Goal: Information Seeking & Learning: Compare options

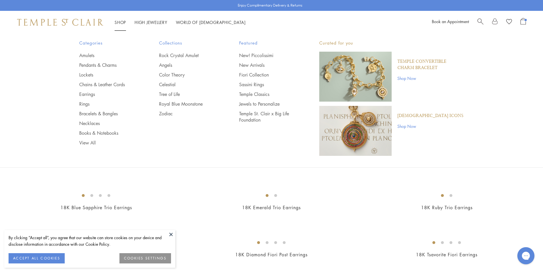
click at [482, 22] on span "Search" at bounding box center [481, 21] width 6 height 6
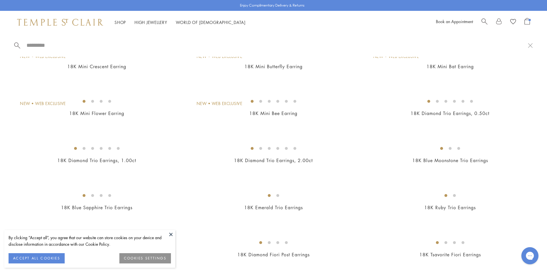
click at [45, 44] on input "search" at bounding box center [277, 45] width 502 height 7
click at [53, 43] on input "search" at bounding box center [277, 45] width 502 height 7
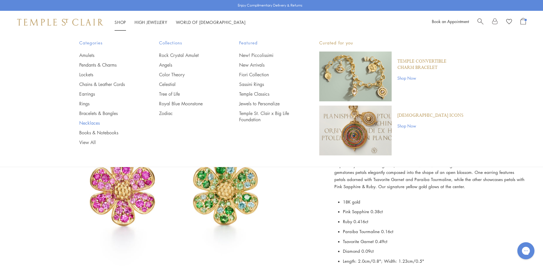
click at [86, 122] on link "Necklaces" at bounding box center [107, 123] width 57 height 6
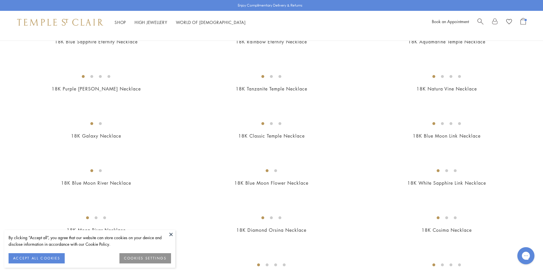
scroll to position [570, 0]
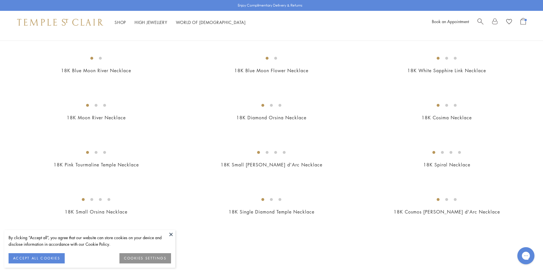
click at [173, 234] on button at bounding box center [171, 234] width 9 height 9
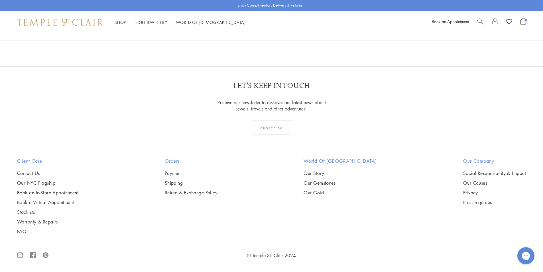
scroll to position [1055, 0]
click at [0, 0] on img at bounding box center [0, 0] width 0 height 0
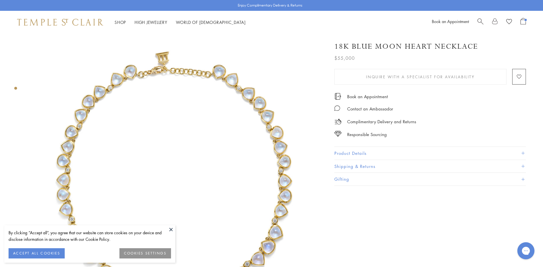
scroll to position [200, 0]
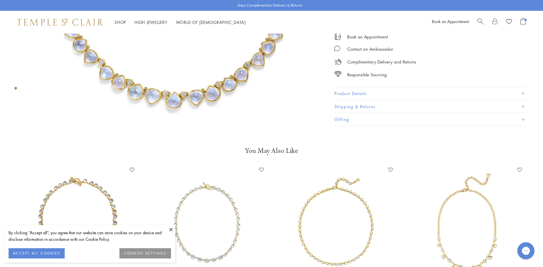
click at [379, 94] on button "Product Details" at bounding box center [430, 93] width 192 height 13
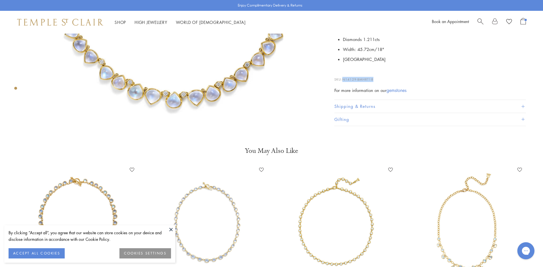
drag, startPoint x: 378, startPoint y: 80, endPoint x: 346, endPoint y: 79, distance: 32.2
click at [344, 79] on p "SKU: N14129-BMHRT18" at bounding box center [430, 76] width 192 height 11
copy span "N14129-BMHRT18"
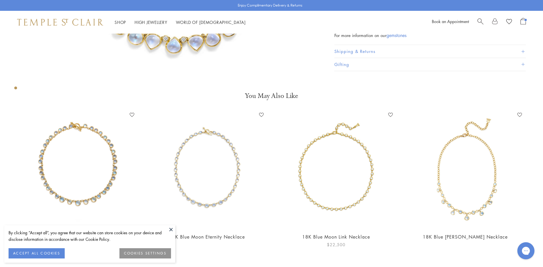
scroll to position [257, 0]
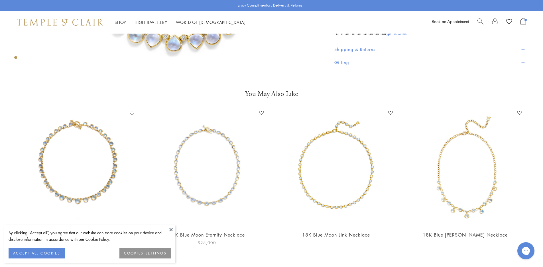
click at [214, 182] on img at bounding box center [207, 168] width 118 height 118
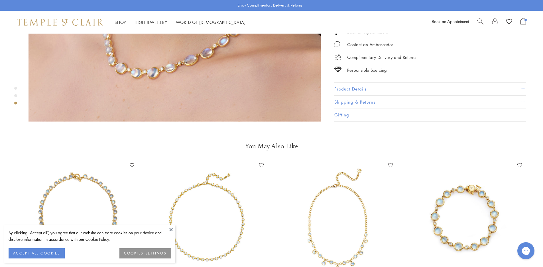
scroll to position [969, 0]
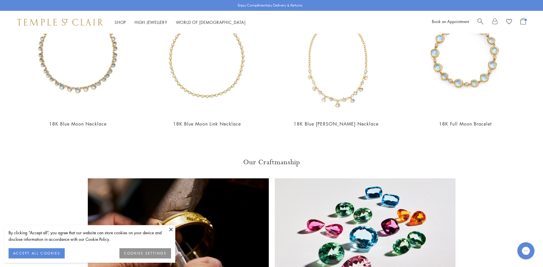
click at [169, 230] on button at bounding box center [171, 230] width 9 height 9
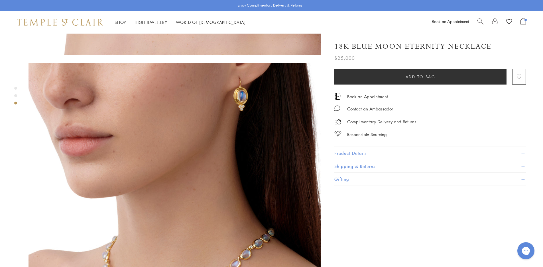
scroll to position [482, 0]
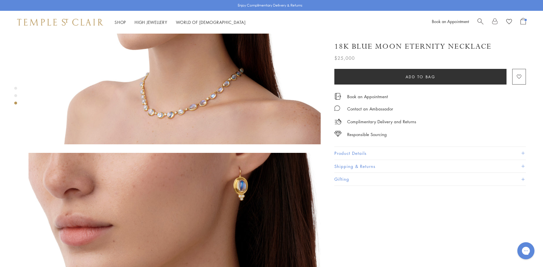
click at [480, 22] on span "Search" at bounding box center [481, 21] width 6 height 6
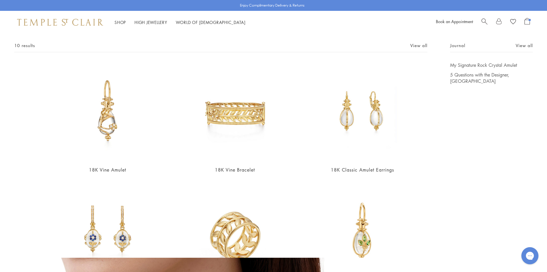
scroll to position [86, 0]
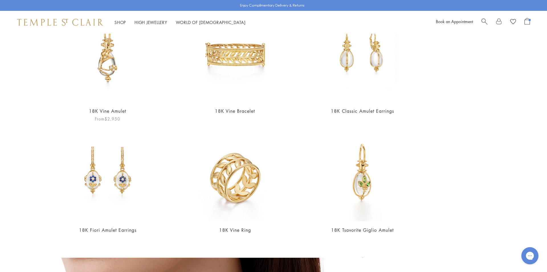
type input "**********"
click at [99, 67] on img at bounding box center [107, 52] width 99 height 99
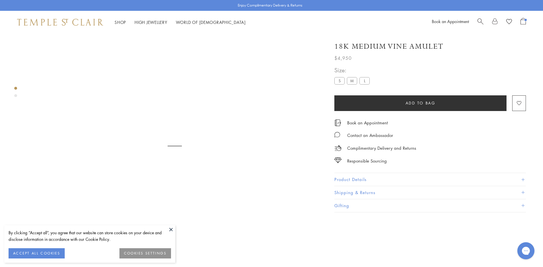
click at [352, 82] on label "M" at bounding box center [352, 80] width 10 height 7
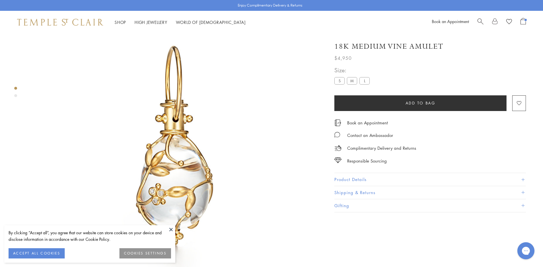
click at [341, 178] on button "Product Details" at bounding box center [430, 179] width 192 height 13
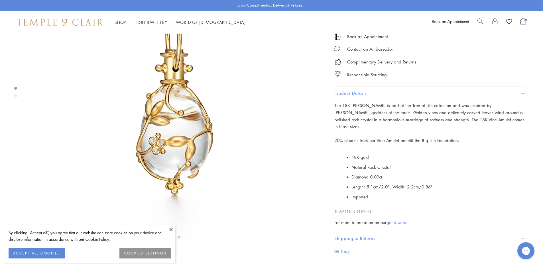
scroll to position [148, 0]
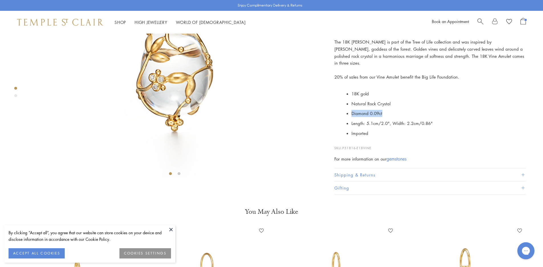
drag, startPoint x: 387, startPoint y: 190, endPoint x: 352, endPoint y: 189, distance: 35.6
click at [352, 119] on li "Diamond 0.09ct" at bounding box center [439, 114] width 174 height 10
copy li "Diamond 0.09ct"
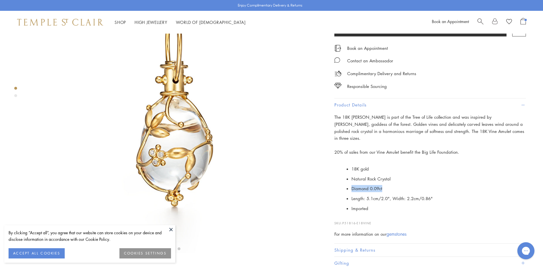
scroll to position [171, 0]
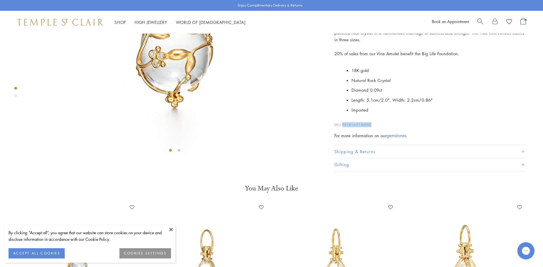
drag, startPoint x: 373, startPoint y: 225, endPoint x: 344, endPoint y: 224, distance: 28.5
click at [344, 127] on p "SKU: P51816-E18VINE" at bounding box center [430, 122] width 192 height 11
copy span "P51816-E18VINE"
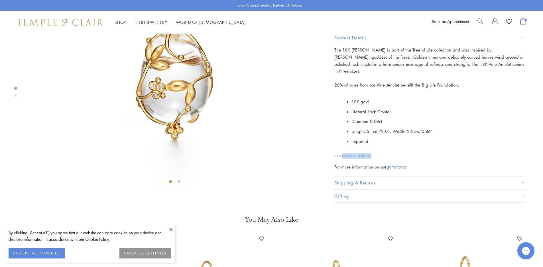
scroll to position [86, 0]
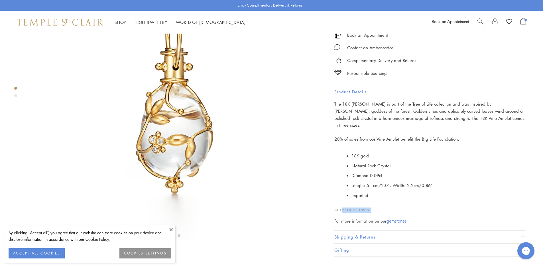
click at [192, 145] on img at bounding box center [175, 94] width 292 height 292
click at [171, 106] on img at bounding box center [175, 94] width 292 height 292
drag, startPoint x: 171, startPoint y: 231, endPoint x: 172, endPoint y: 224, distance: 7.8
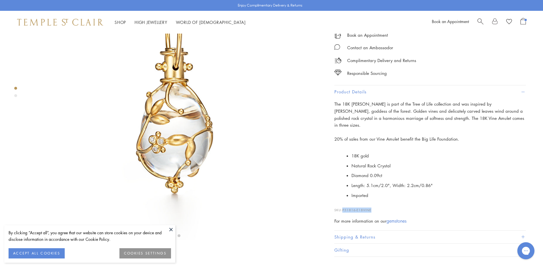
click at [171, 231] on button at bounding box center [171, 230] width 9 height 9
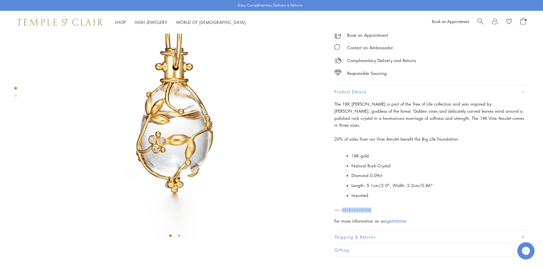
click at [191, 159] on img at bounding box center [175, 94] width 292 height 292
click at [192, 159] on img at bounding box center [175, 94] width 292 height 292
click at [58, 77] on img at bounding box center [175, 94] width 292 height 292
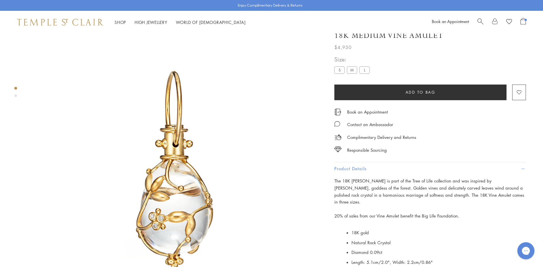
scroll to position [0, 0]
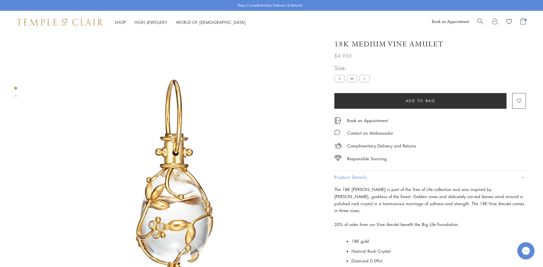
click at [133, 106] on img at bounding box center [175, 180] width 292 height 292
click at [354, 79] on label "M" at bounding box center [352, 78] width 10 height 7
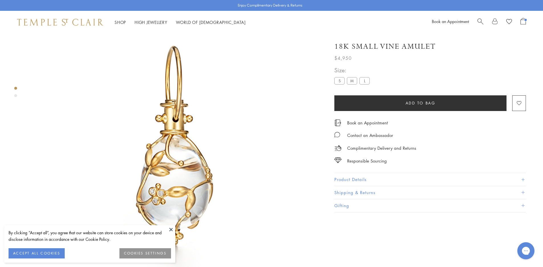
click at [172, 148] on img at bounding box center [175, 146] width 292 height 292
click at [174, 143] on img at bounding box center [175, 146] width 292 height 292
click at [170, 228] on button at bounding box center [171, 230] width 9 height 9
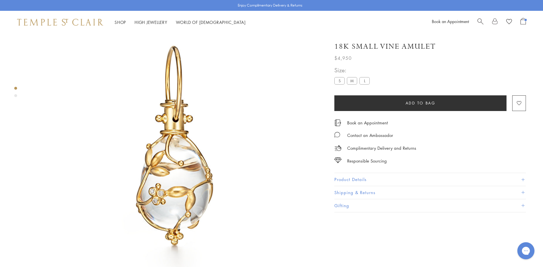
click at [185, 172] on img at bounding box center [175, 146] width 292 height 292
click at [181, 149] on img at bounding box center [175, 146] width 292 height 292
click at [164, 165] on img at bounding box center [175, 146] width 292 height 292
click at [168, 165] on img at bounding box center [175, 146] width 292 height 292
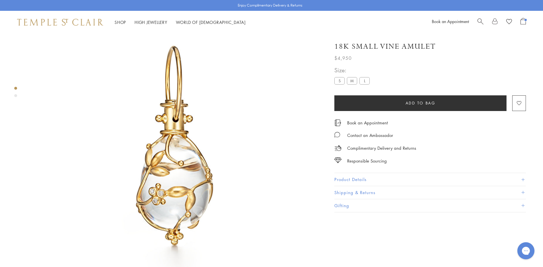
click at [168, 165] on img at bounding box center [175, 146] width 292 height 292
click at [163, 127] on img at bounding box center [175, 146] width 292 height 292
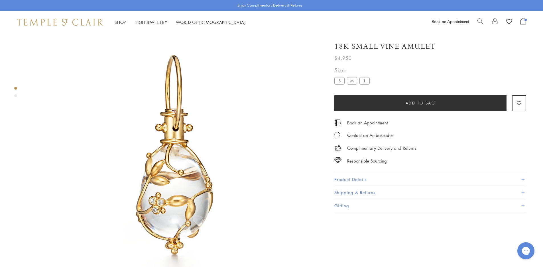
scroll to position [5, 0]
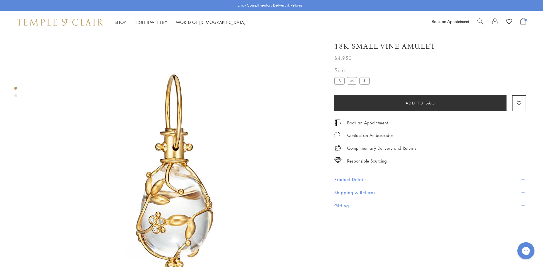
click at [126, 203] on img at bounding box center [175, 175] width 292 height 292
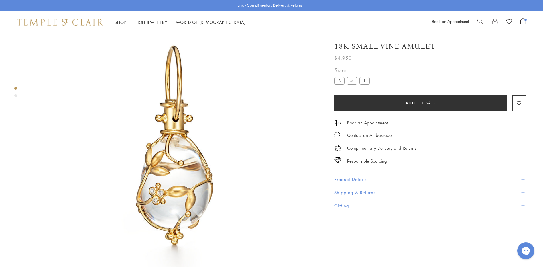
scroll to position [34, 0]
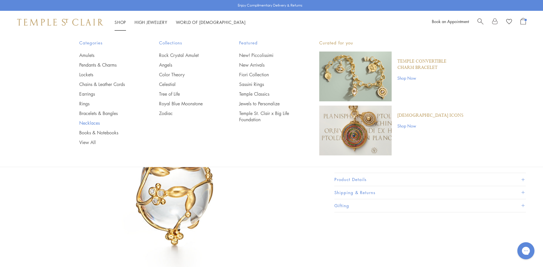
click at [84, 123] on link "Necklaces" at bounding box center [107, 123] width 57 height 6
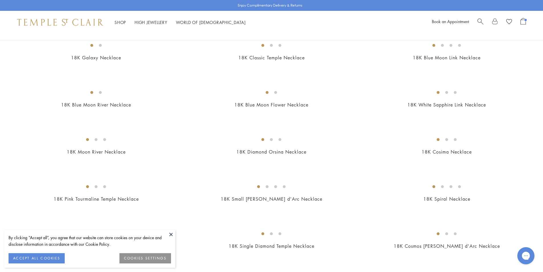
scroll to position [539, 0]
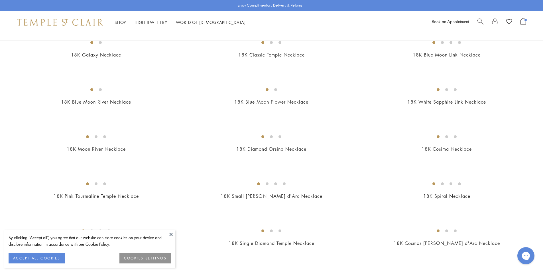
click at [174, 234] on button at bounding box center [171, 234] width 9 height 9
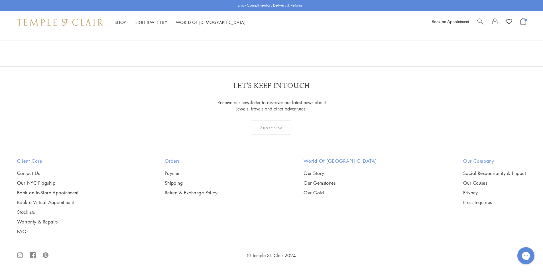
scroll to position [1138, 0]
click at [0, 0] on img at bounding box center [0, 0] width 0 height 0
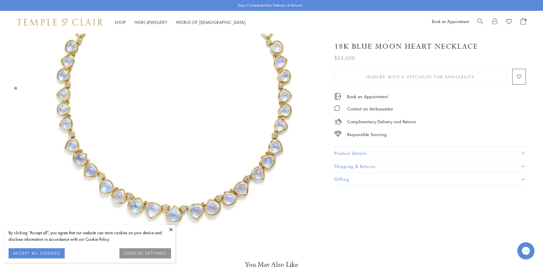
click at [170, 227] on button at bounding box center [171, 230] width 9 height 9
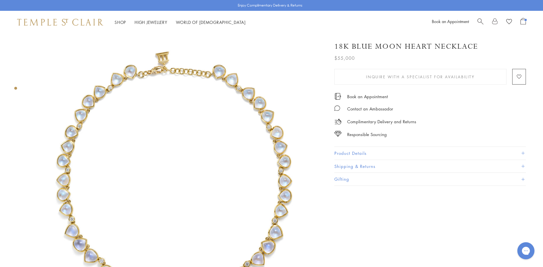
click at [180, 146] on img at bounding box center [175, 180] width 292 height 292
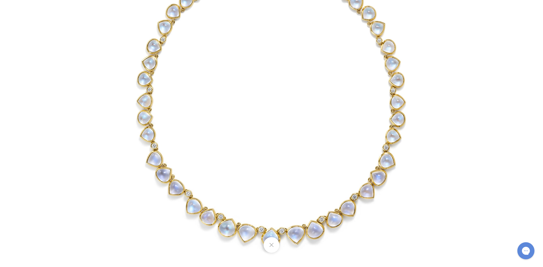
click at [235, 145] on img at bounding box center [272, 101] width 334 height 334
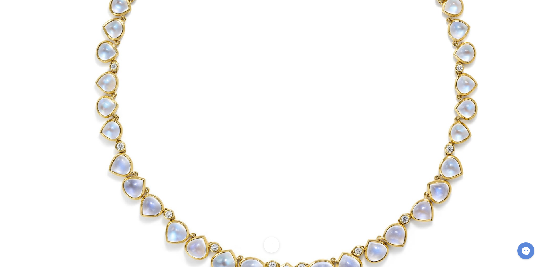
click at [236, 144] on img at bounding box center [287, 82] width 474 height 474
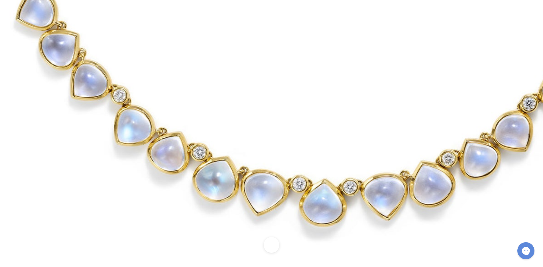
drag, startPoint x: 276, startPoint y: 242, endPoint x: 279, endPoint y: 240, distance: 3.3
click at [276, 242] on button at bounding box center [272, 246] width 16 height 16
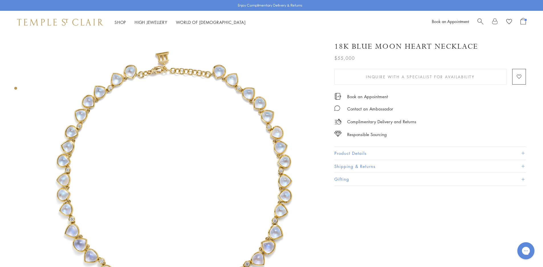
click at [350, 151] on button "Product Details" at bounding box center [430, 153] width 192 height 13
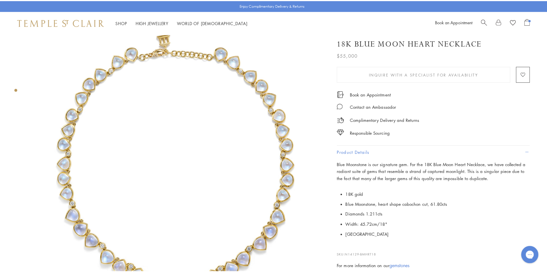
scroll to position [86, 0]
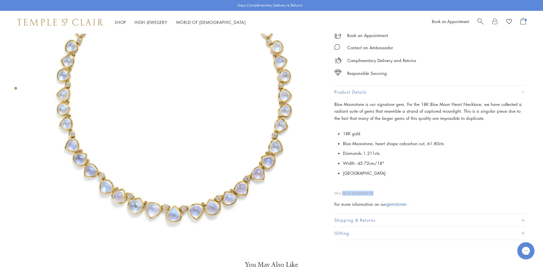
drag, startPoint x: 378, startPoint y: 193, endPoint x: 350, endPoint y: 192, distance: 28.8
click at [344, 192] on p "SKU: N14129-BMHRT18" at bounding box center [430, 190] width 192 height 11
copy span "N14129-BMHRT18"
click at [480, 21] on span "Search" at bounding box center [481, 21] width 6 height 6
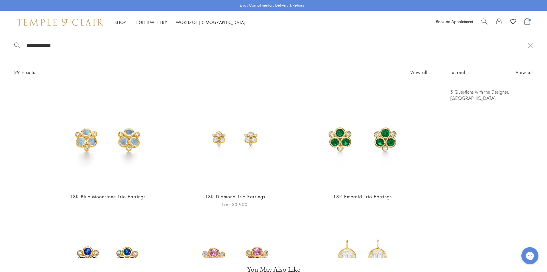
type input "**********"
click at [229, 143] on img at bounding box center [235, 138] width 99 height 99
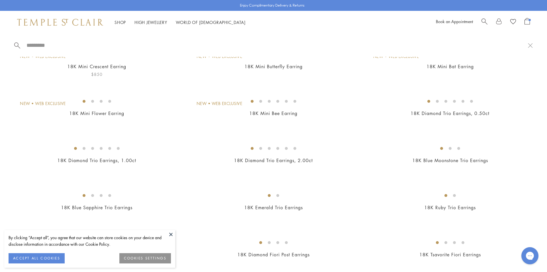
click at [173, 234] on button at bounding box center [171, 234] width 9 height 9
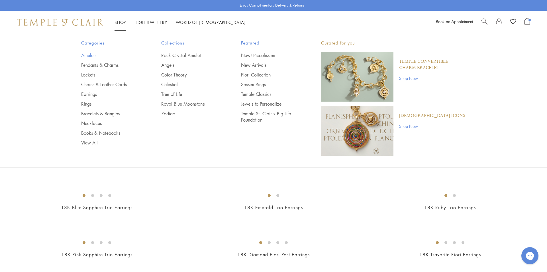
click at [91, 53] on link "Amulets" at bounding box center [109, 55] width 57 height 6
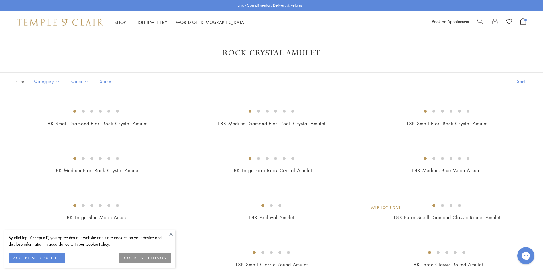
click at [171, 235] on button at bounding box center [171, 234] width 9 height 9
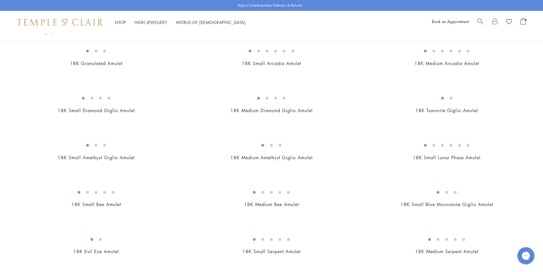
scroll to position [770, 0]
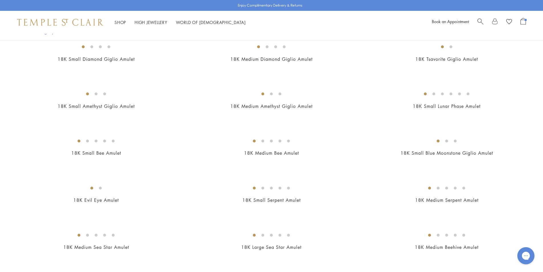
click at [0, 0] on img at bounding box center [0, 0] width 0 height 0
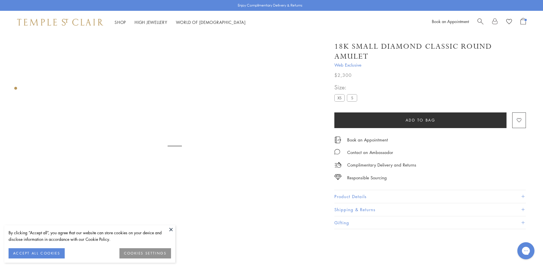
click at [353, 98] on label "S" at bounding box center [352, 97] width 10 height 7
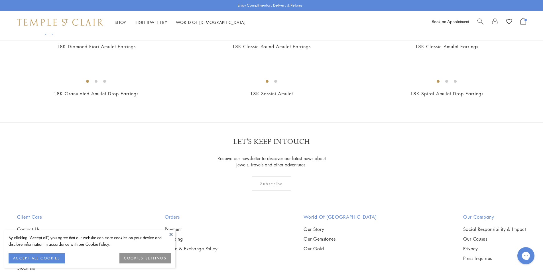
scroll to position [1112, 0]
click at [0, 0] on img at bounding box center [0, 0] width 0 height 0
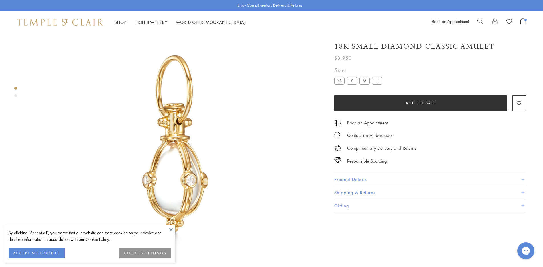
click at [172, 232] on button at bounding box center [171, 230] width 9 height 9
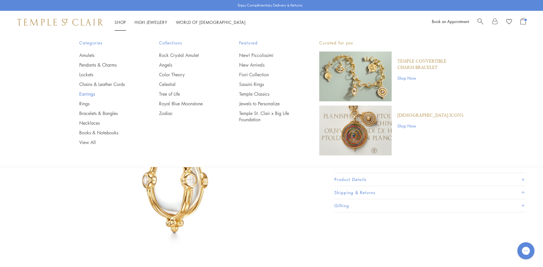
click at [90, 93] on link "Earrings" at bounding box center [107, 94] width 57 height 6
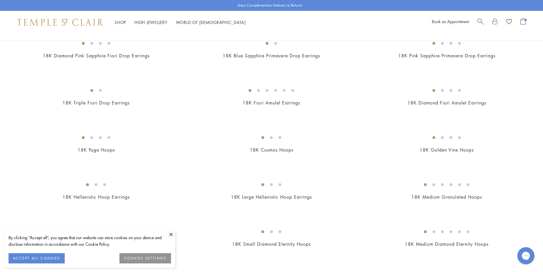
scroll to position [399, 0]
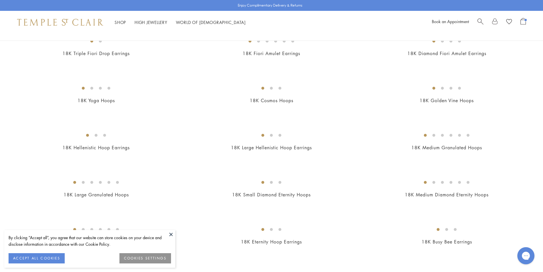
click at [171, 238] on button at bounding box center [171, 234] width 9 height 9
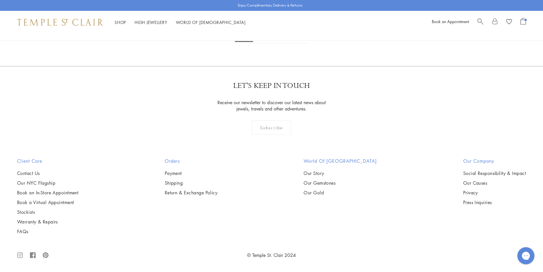
scroll to position [3621, 0]
click at [261, 43] on link "2" at bounding box center [262, 35] width 19 height 16
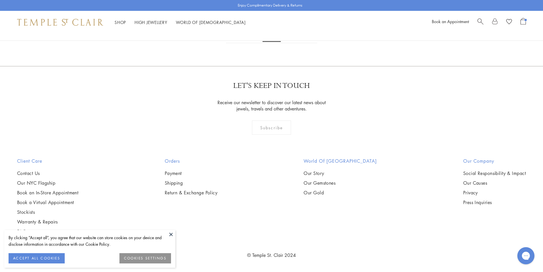
scroll to position [2024, 0]
click at [171, 235] on button at bounding box center [171, 234] width 9 height 9
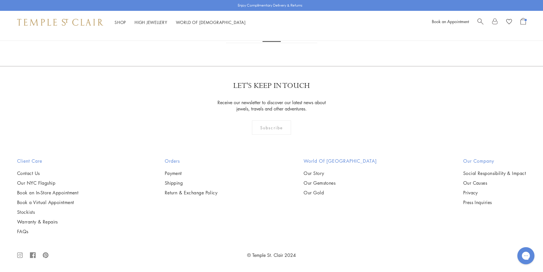
scroll to position [2110, 0]
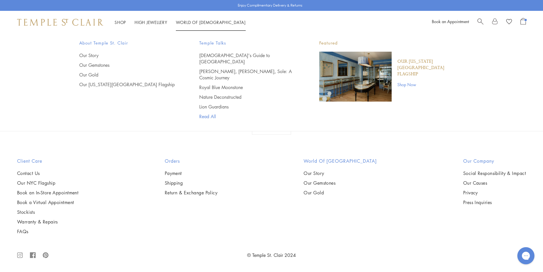
click at [252, 113] on link "Read All" at bounding box center [247, 116] width 97 height 6
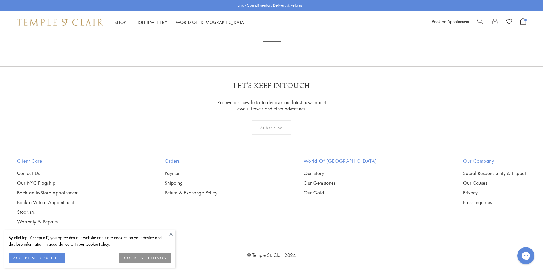
scroll to position [2051, 0]
click at [0, 0] on img at bounding box center [0, 0] width 0 height 0
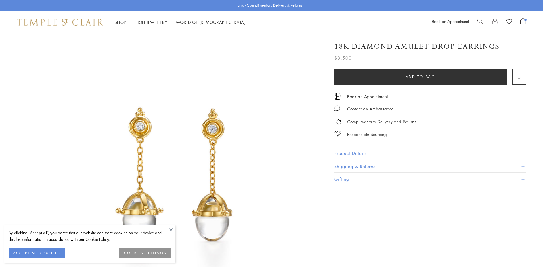
click at [378, 147] on button "Product Details" at bounding box center [430, 153] width 192 height 13
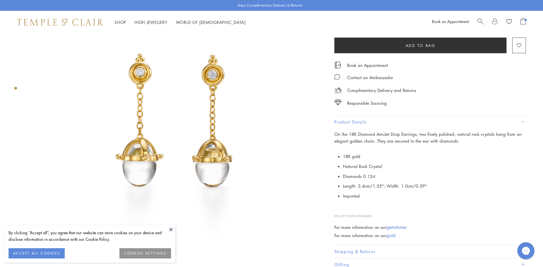
scroll to position [86, 0]
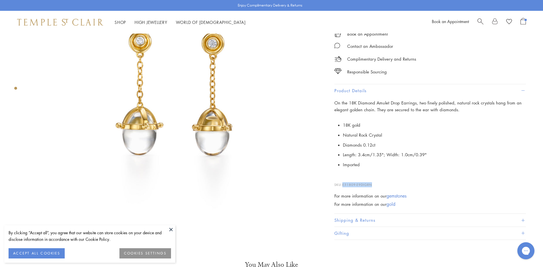
drag, startPoint x: 368, startPoint y: 186, endPoint x: 344, endPoint y: 186, distance: 24.0
click at [344, 186] on p "SKU: E51809-E9DIGRN" at bounding box center [430, 182] width 192 height 11
copy span "E51809-E9DIGRN"
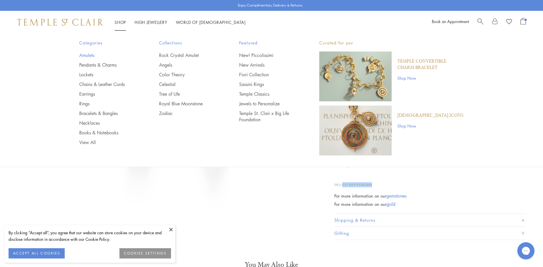
click at [88, 55] on link "Amulets" at bounding box center [107, 55] width 57 height 6
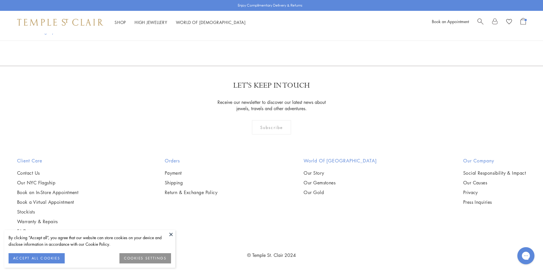
scroll to position [1169, 0]
click at [0, 0] on img at bounding box center [0, 0] width 0 height 0
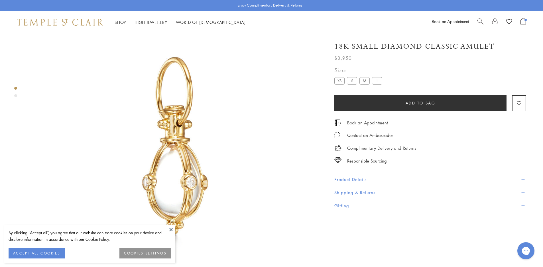
scroll to position [34, 0]
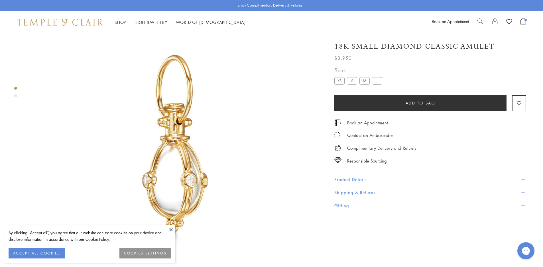
click at [346, 180] on button "Product Details" at bounding box center [430, 179] width 192 height 13
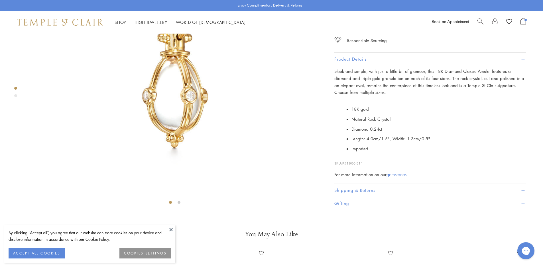
scroll to position [119, 0]
drag, startPoint x: 364, startPoint y: 224, endPoint x: 344, endPoint y: 225, distance: 20.6
click at [344, 165] on p "SKU: P51800-E11" at bounding box center [430, 160] width 192 height 11
copy span "P51800-E11"
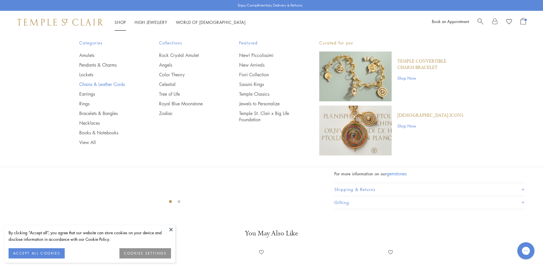
click at [100, 84] on link "Chains & Leather Cords" at bounding box center [107, 84] width 57 height 6
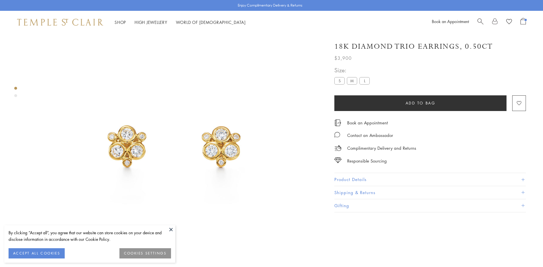
click at [346, 176] on button "Product Details" at bounding box center [430, 179] width 192 height 13
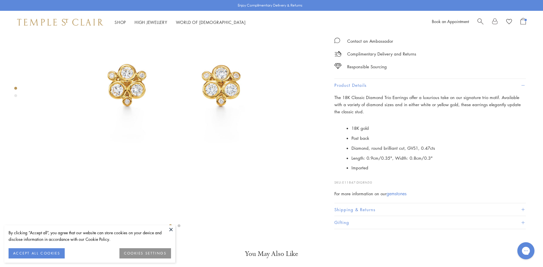
scroll to position [148, 0]
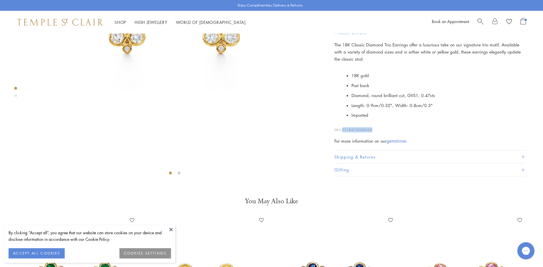
drag, startPoint x: 375, startPoint y: 225, endPoint x: 343, endPoint y: 225, distance: 31.6
click at [343, 133] on p "SKU: E11847-DIGRN50" at bounding box center [430, 127] width 192 height 11
copy span "E11847-DIGRN50"
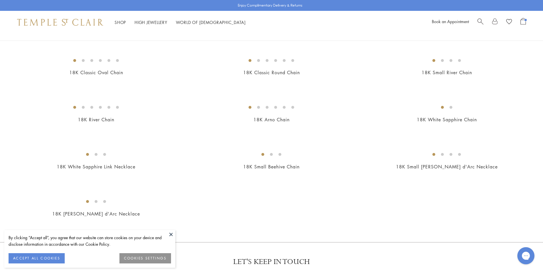
scroll to position [228, 0]
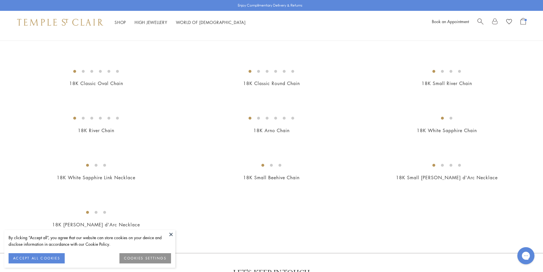
click at [0, 0] on img at bounding box center [0, 0] width 0 height 0
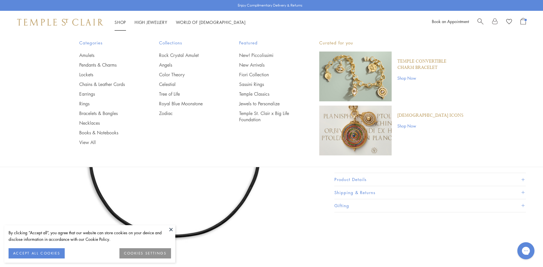
click at [117, 21] on link "Shop Shop" at bounding box center [120, 22] width 11 height 6
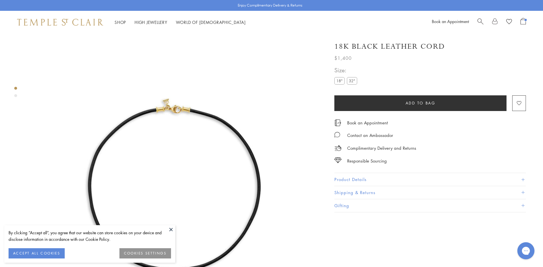
click at [75, 25] on img at bounding box center [60, 22] width 86 height 7
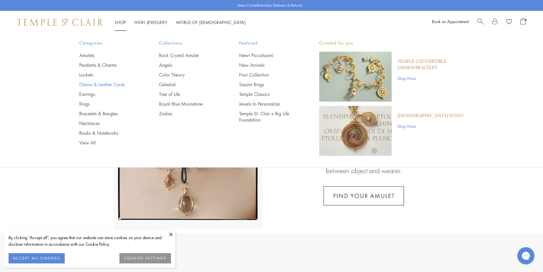
click at [98, 86] on link "Chains & Leather Cords" at bounding box center [107, 84] width 57 height 6
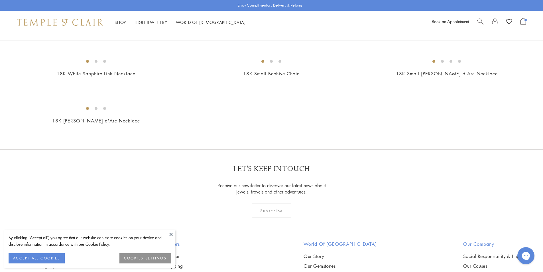
scroll to position [371, 0]
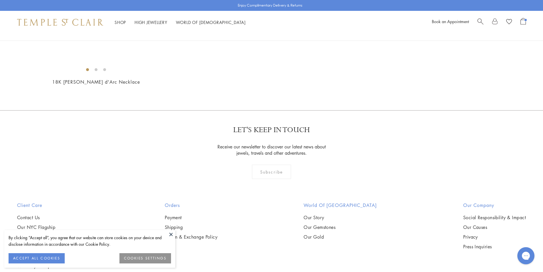
click at [0, 0] on img at bounding box center [0, 0] width 0 height 0
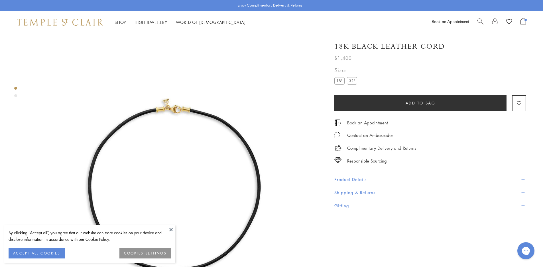
scroll to position [32, 0]
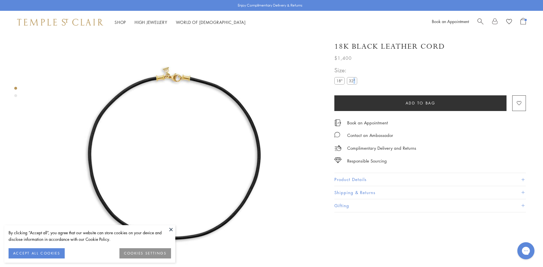
click at [354, 81] on label "32"" at bounding box center [352, 80] width 10 height 7
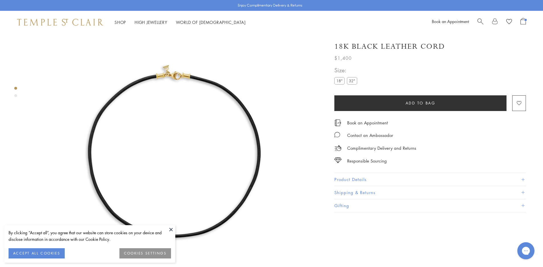
click at [352, 83] on label "32"" at bounding box center [352, 80] width 10 height 7
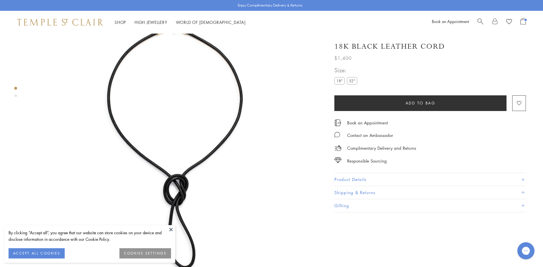
click at [359, 181] on button "Product Details" at bounding box center [430, 179] width 192 height 13
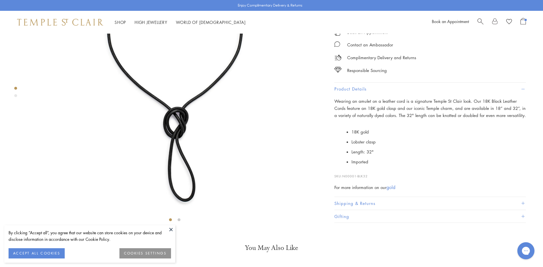
scroll to position [176, 0]
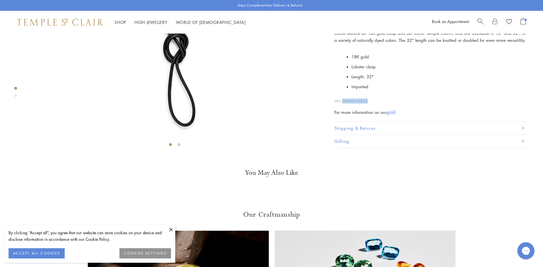
drag, startPoint x: 372, startPoint y: 224, endPoint x: 344, endPoint y: 224, distance: 27.4
click at [344, 104] on p "SKU: N00001-BLK32" at bounding box center [430, 98] width 192 height 11
copy span "N00001-BLK32"
